Goal: Task Accomplishment & Management: Complete application form

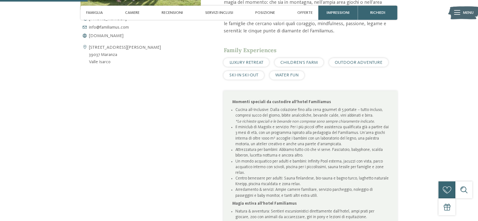
scroll to position [220, 0]
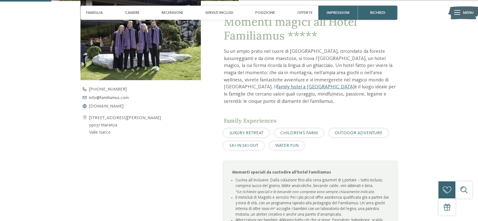
click at [453, 14] on img at bounding box center [463, 13] width 31 height 16
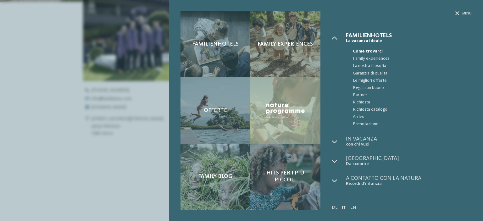
click at [98, 173] on div "Familienhotels Family experiences Offerte" at bounding box center [241, 110] width 483 height 221
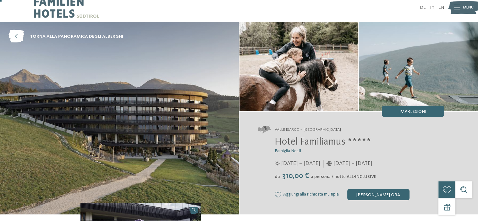
scroll to position [0, 0]
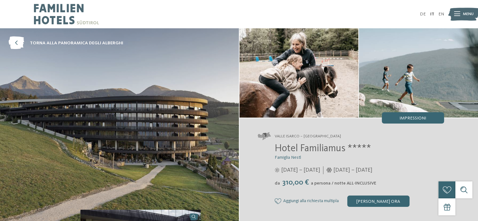
click at [463, 14] on span "Menu" at bounding box center [468, 14] width 11 height 6
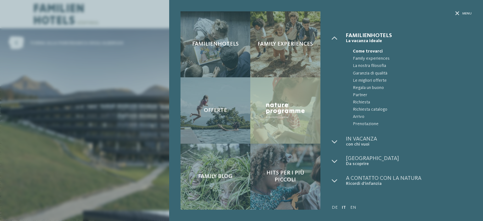
click at [459, 11] on div "Familienhotels Family experiences" at bounding box center [326, 110] width 314 height 221
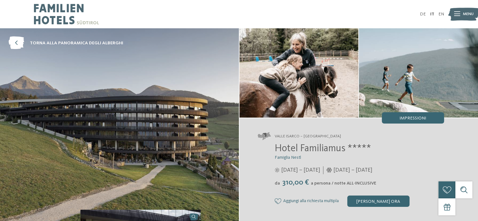
click at [461, 16] on img at bounding box center [463, 14] width 31 height 16
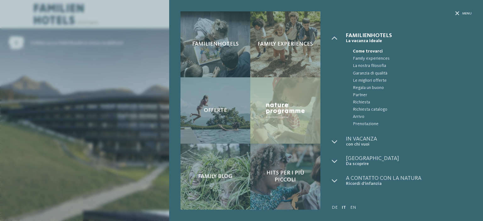
click at [55, 21] on div "Familienhotels Family experiences Offerte" at bounding box center [241, 110] width 483 height 221
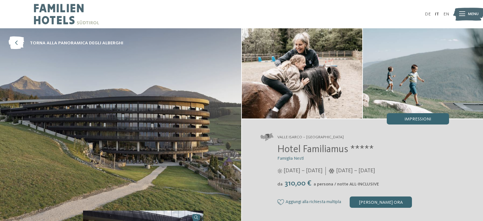
click at [55, 0] on div "Familienhotels Family experiences Offerte" at bounding box center [241, 0] width 483 height 0
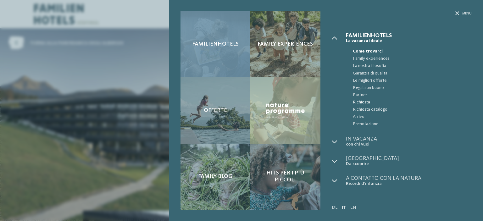
click at [364, 102] on span "Richiesta" at bounding box center [412, 102] width 119 height 7
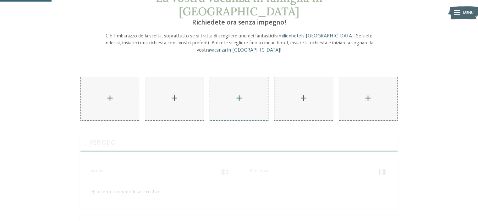
scroll to position [63, 0]
